Goal: Transaction & Acquisition: Purchase product/service

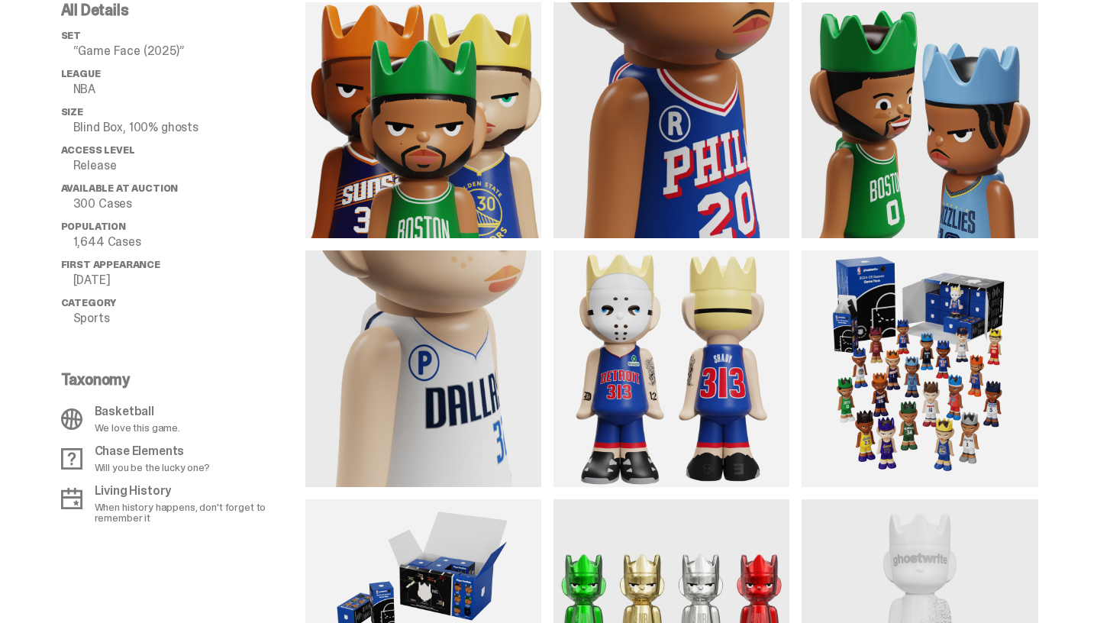
scroll to position [1211, 0]
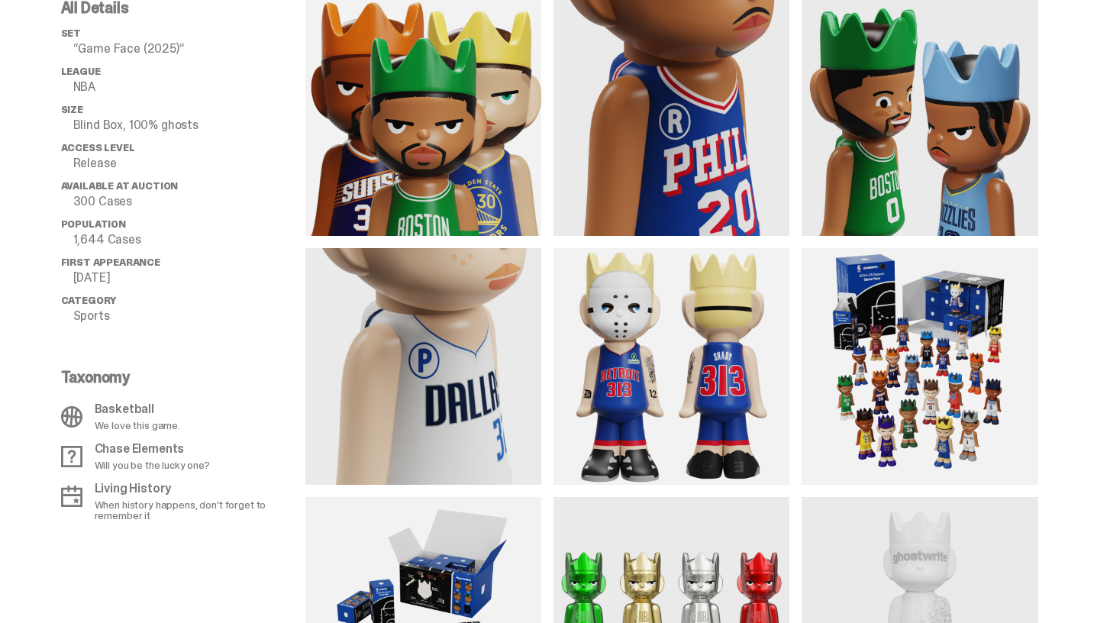
click at [1014, 377] on img at bounding box center [920, 366] width 236 height 236
click at [950, 359] on img at bounding box center [920, 366] width 236 height 236
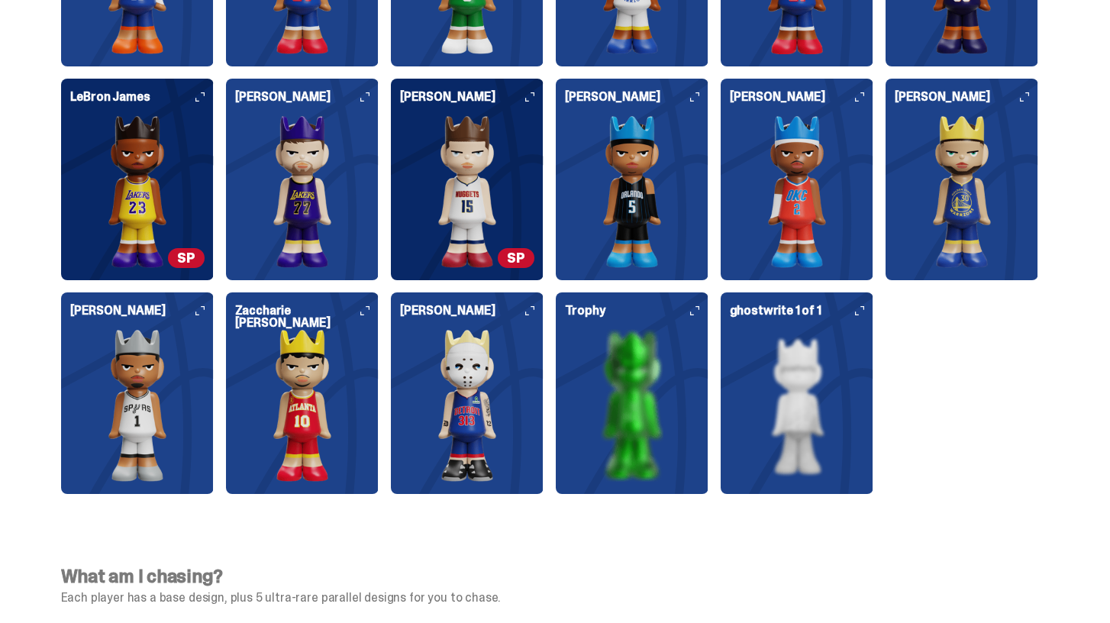
scroll to position [4228, 0]
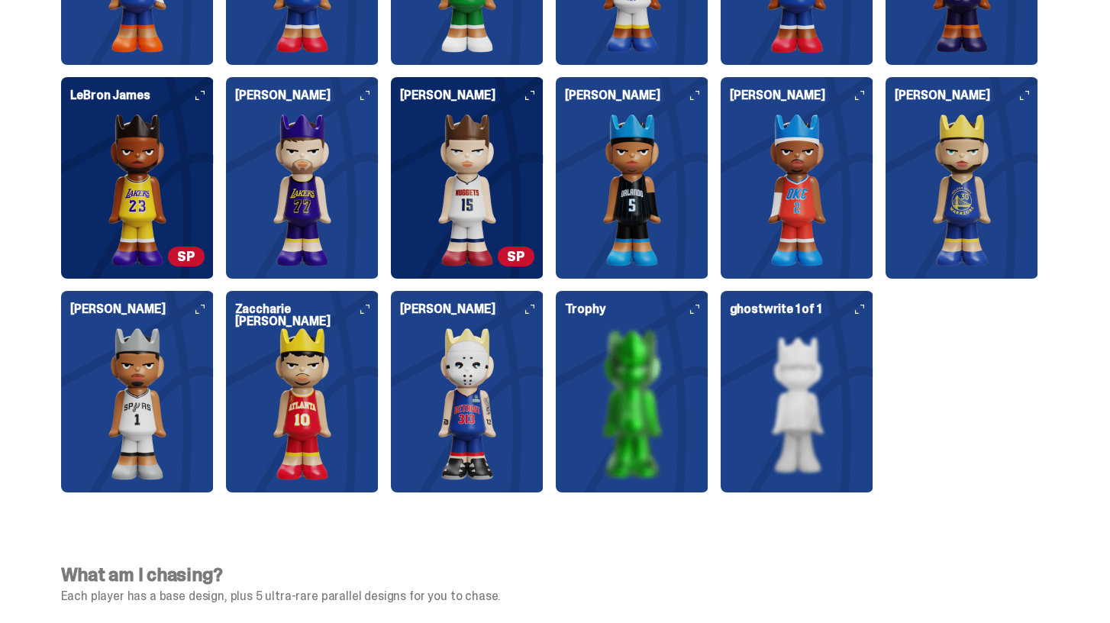
click at [806, 387] on img at bounding box center [797, 404] width 134 height 153
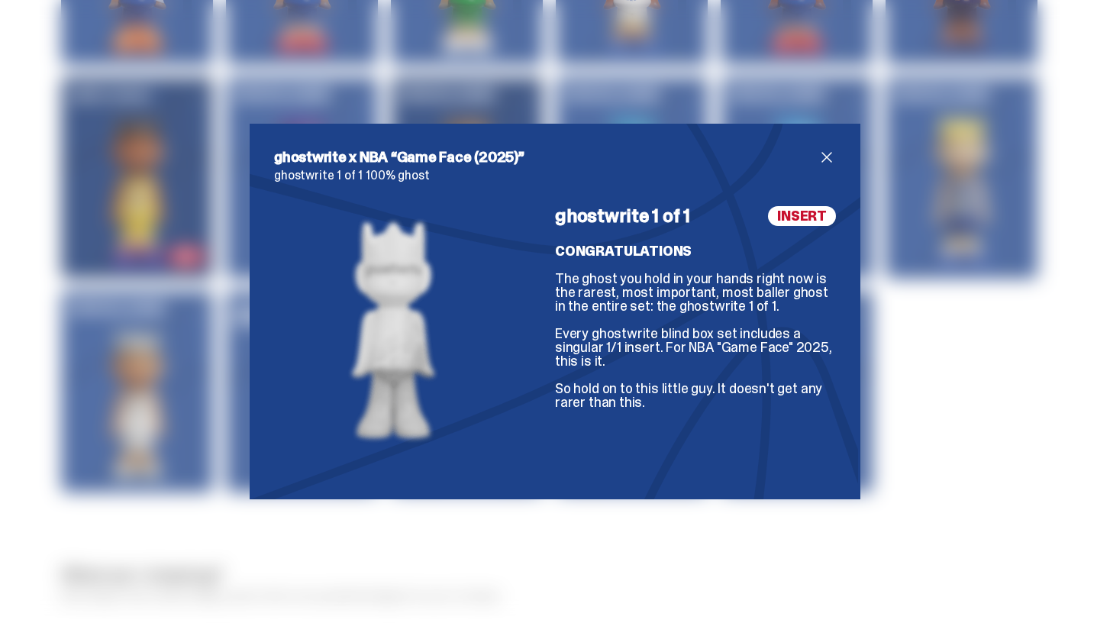
click at [828, 155] on span "close" at bounding box center [827, 157] width 18 height 18
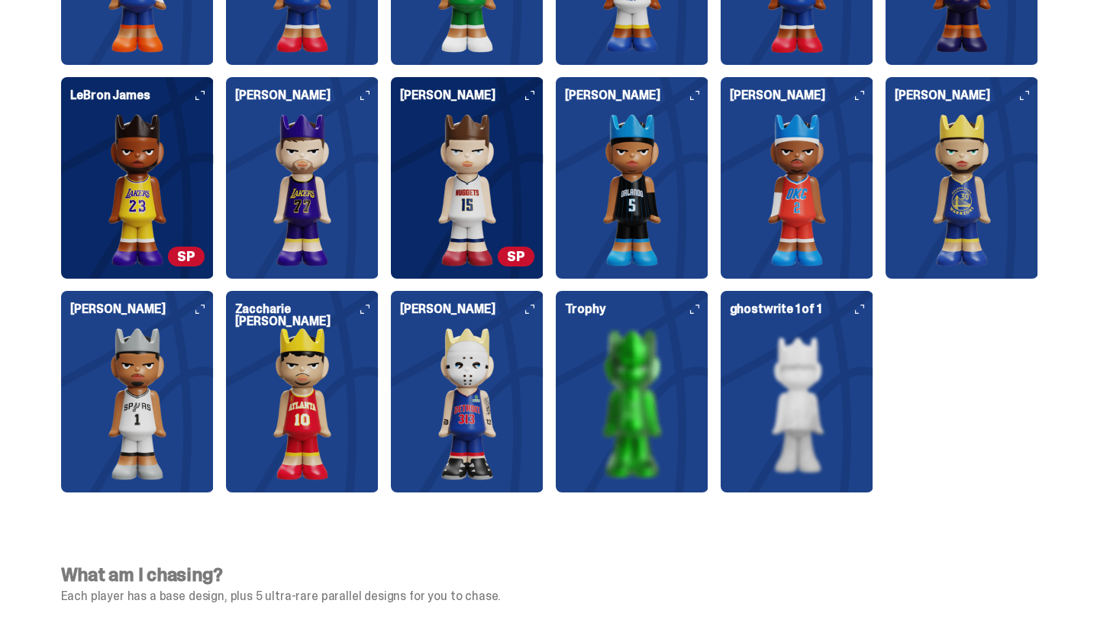
click at [496, 359] on img at bounding box center [467, 404] width 134 height 153
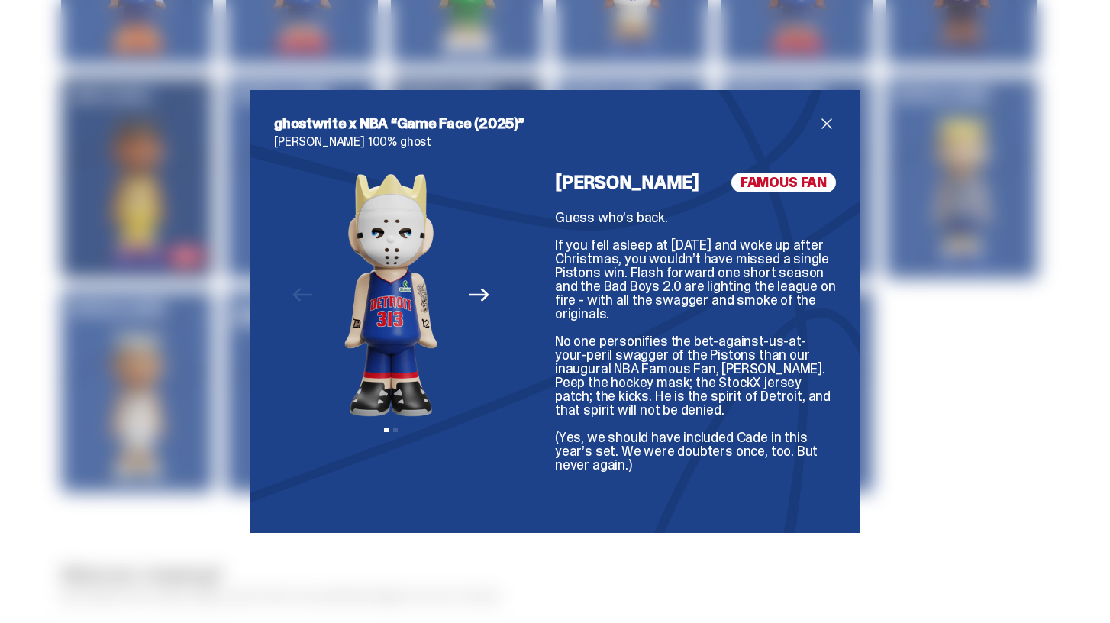
click at [827, 125] on span "close" at bounding box center [827, 124] width 18 height 18
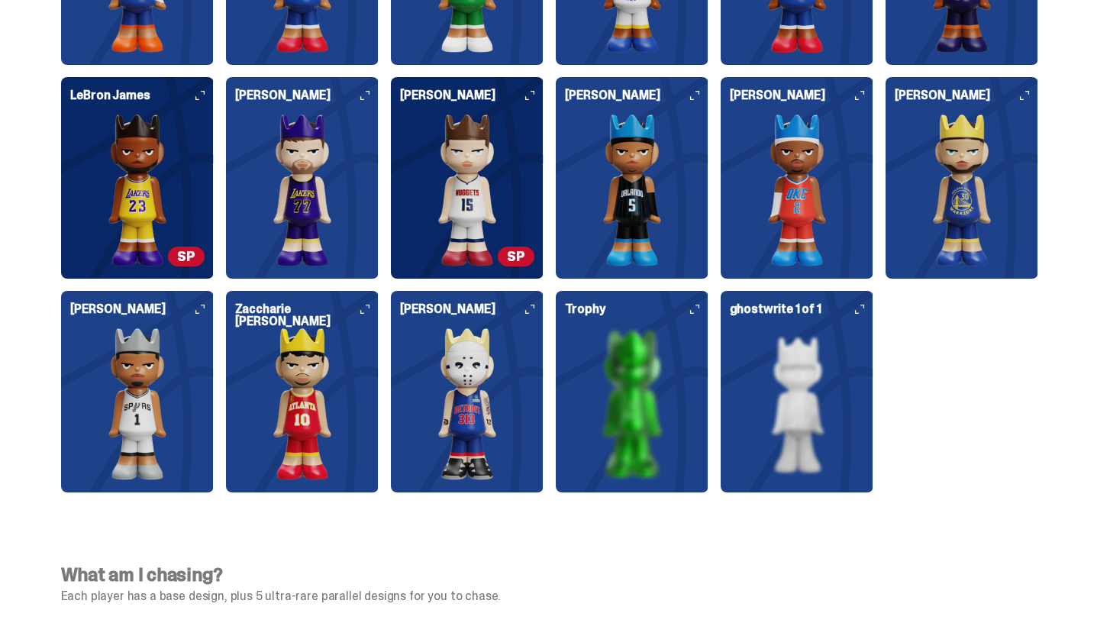
click at [645, 415] on img at bounding box center [632, 404] width 134 height 153
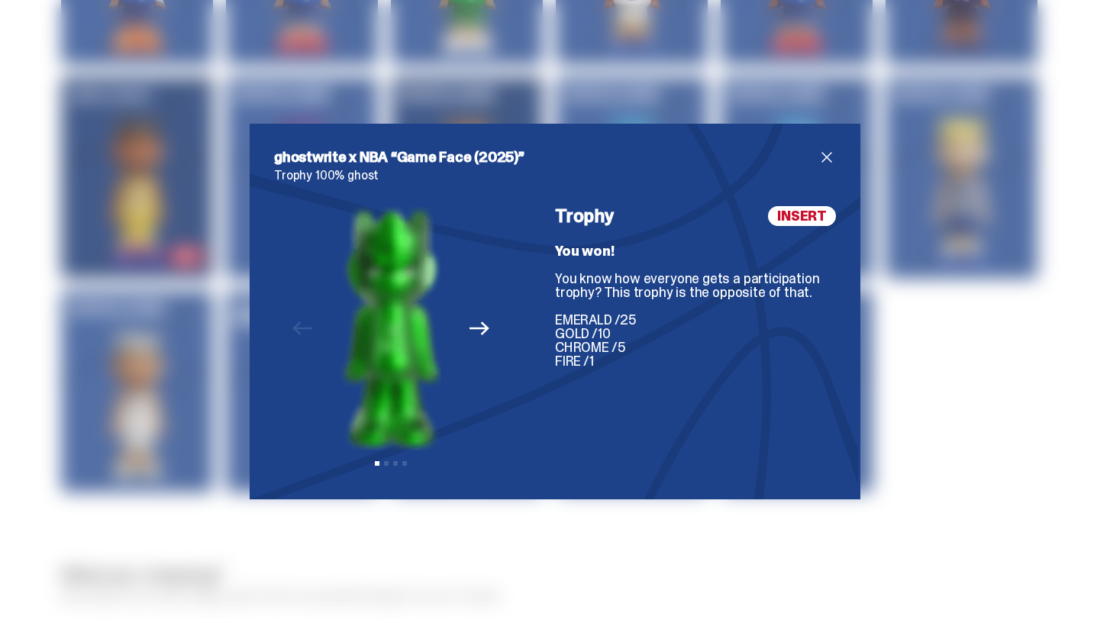
click at [827, 154] on span "close" at bounding box center [827, 157] width 18 height 18
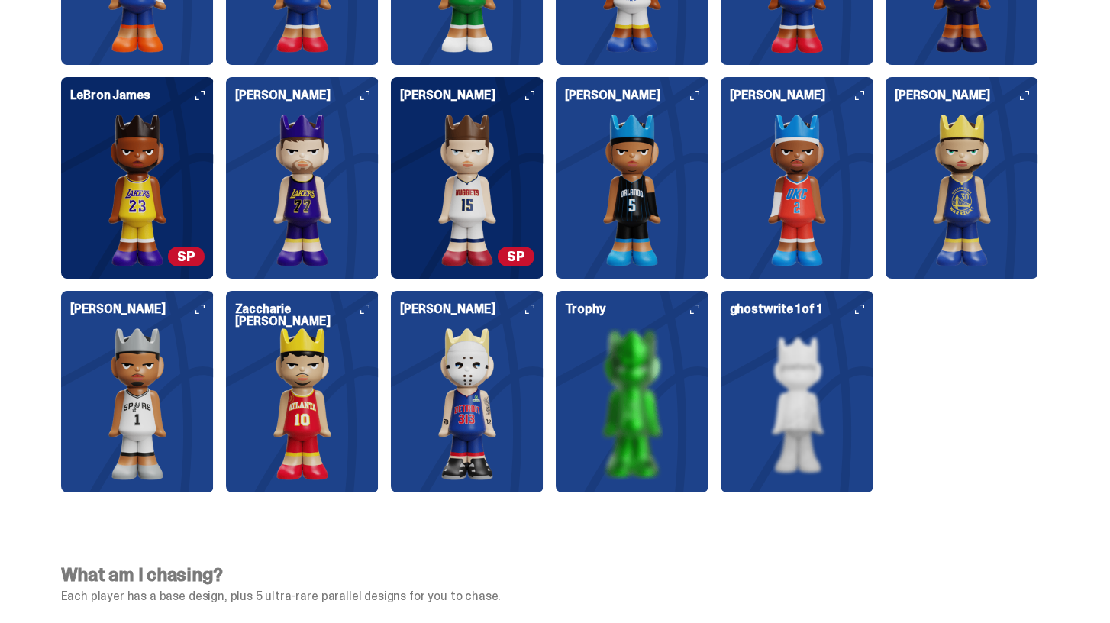
click at [460, 208] on img at bounding box center [467, 190] width 134 height 153
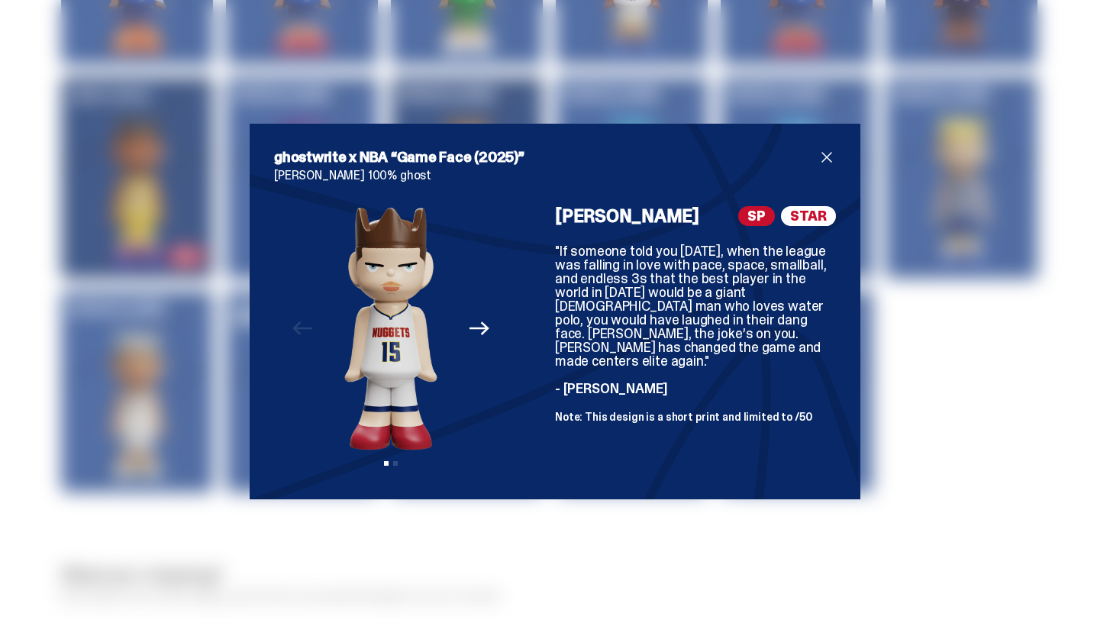
click at [808, 220] on span "STAR" at bounding box center [808, 216] width 55 height 20
click at [814, 220] on span "STAR" at bounding box center [808, 216] width 55 height 20
click at [832, 157] on span "close" at bounding box center [827, 157] width 18 height 18
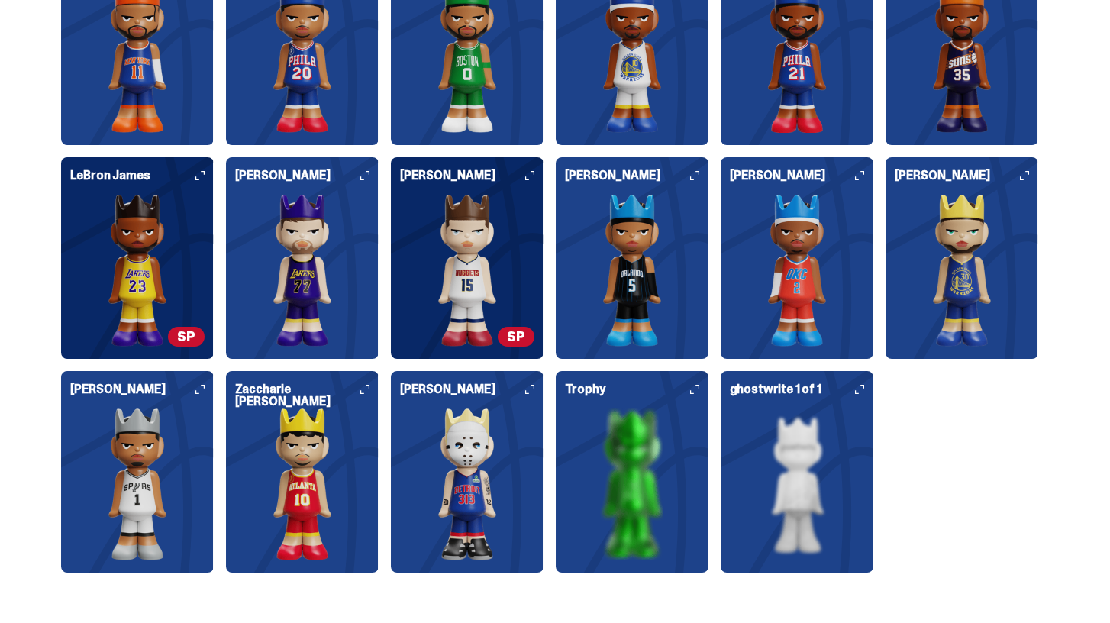
scroll to position [4091, 0]
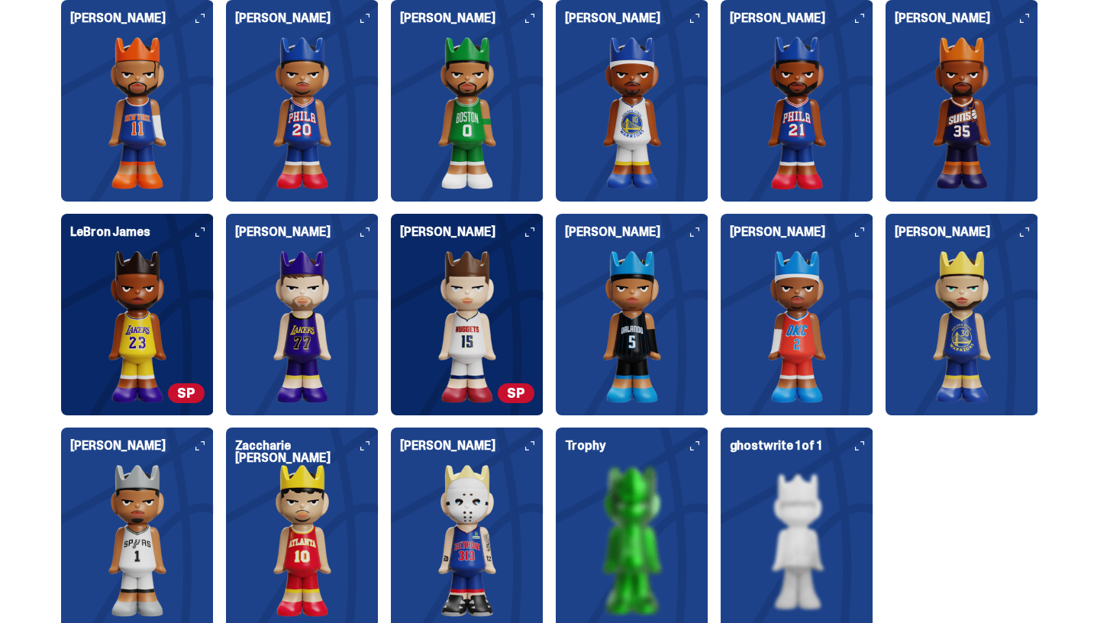
click at [139, 324] on img at bounding box center [137, 326] width 134 height 153
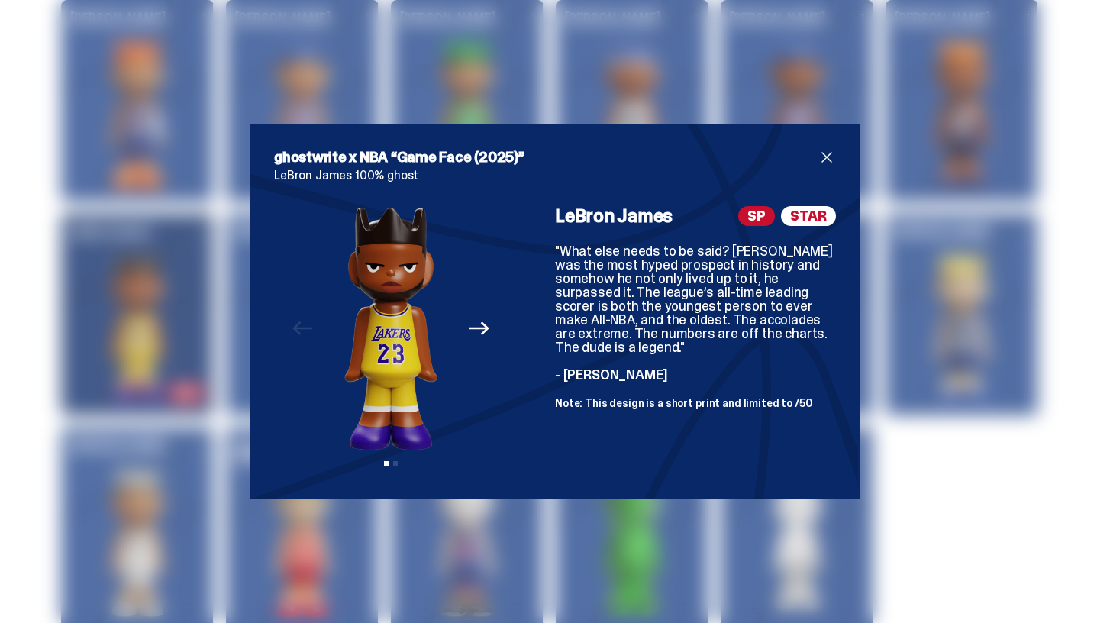
click at [826, 164] on span "close" at bounding box center [827, 157] width 18 height 18
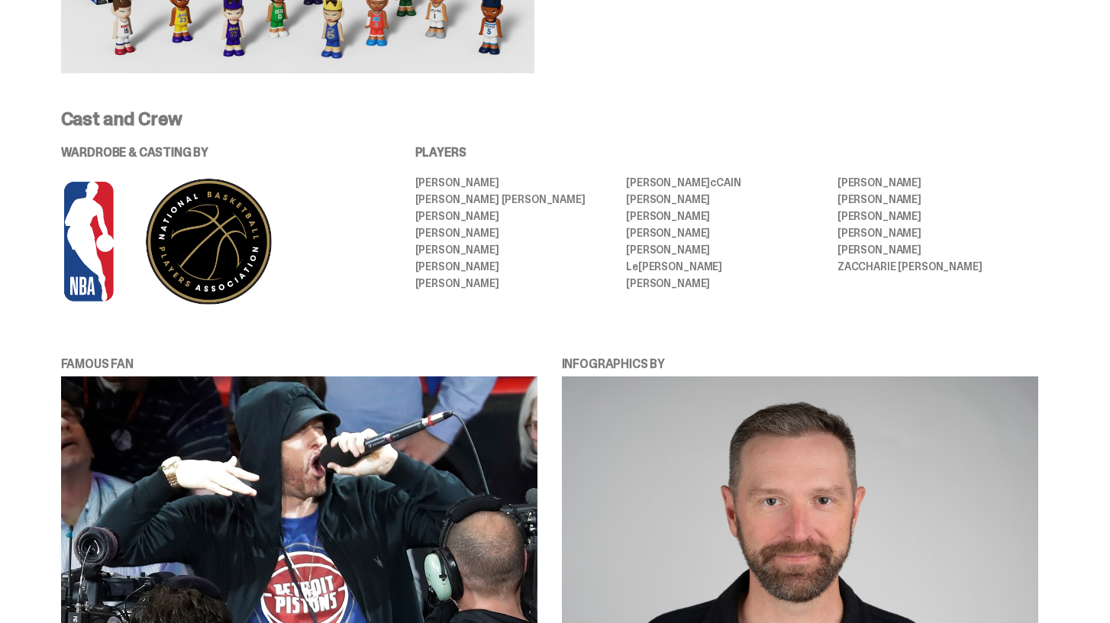
scroll to position [2966, 0]
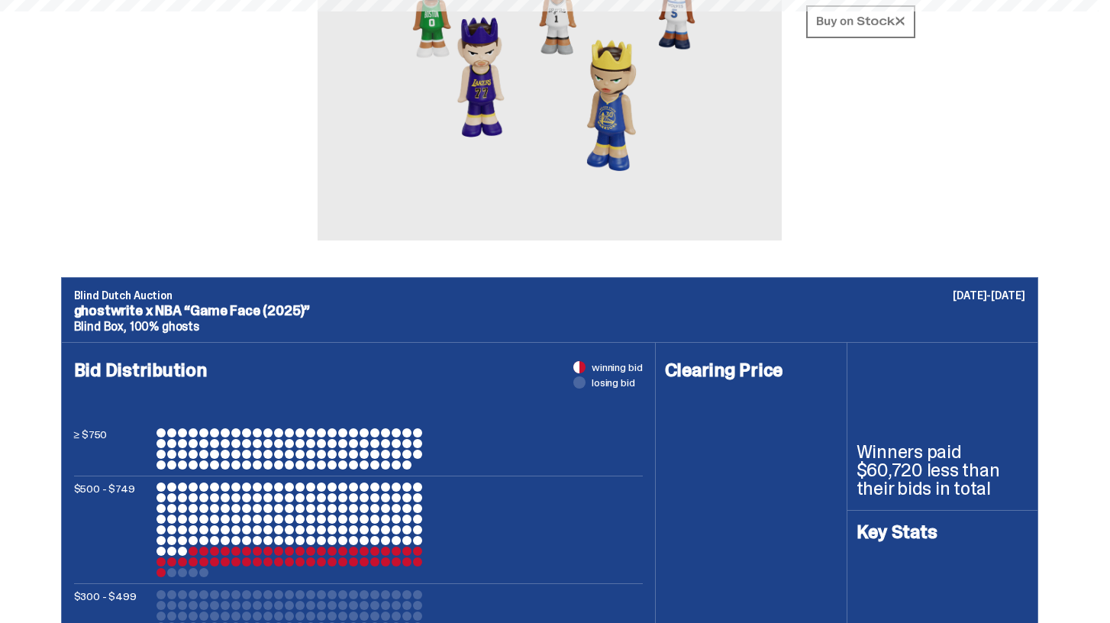
scroll to position [296, 0]
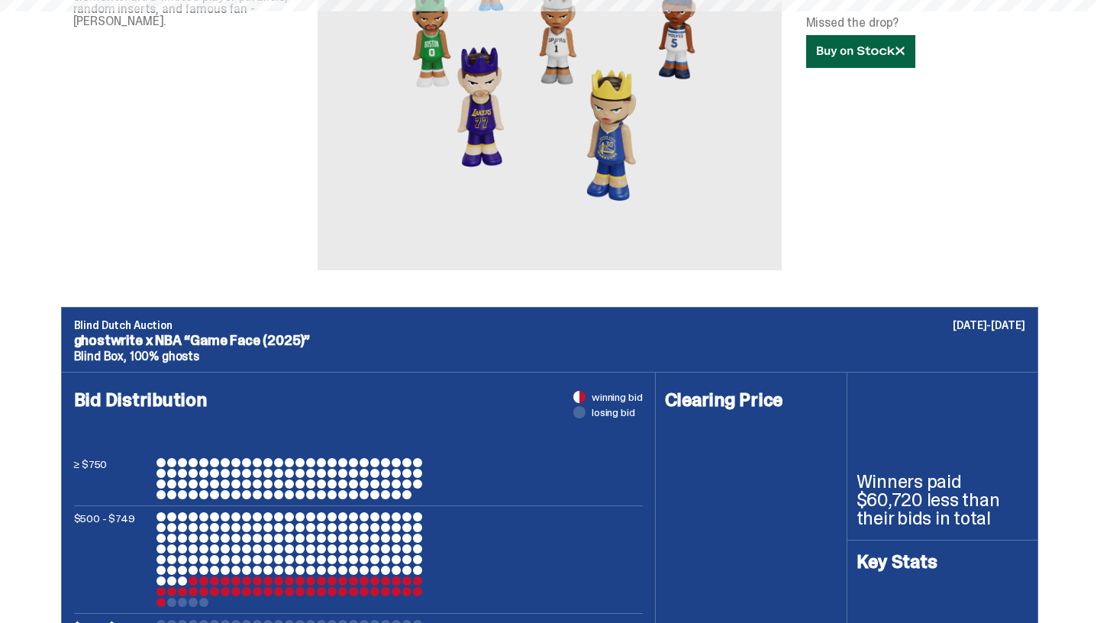
click at [864, 63] on link at bounding box center [860, 51] width 109 height 33
